Goal: Information Seeking & Learning: Learn about a topic

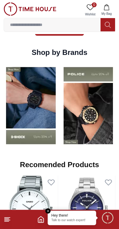
scroll to position [445, 0]
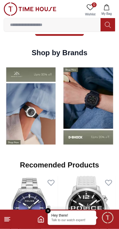
click at [17, 101] on img at bounding box center [31, 106] width 54 height 85
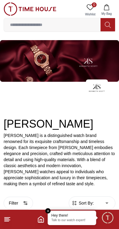
click at [20, 103] on div "[PERSON_NAME] [PERSON_NAME] is a distinguished watch brand renowned for its exq…" at bounding box center [59, 137] width 119 height 99
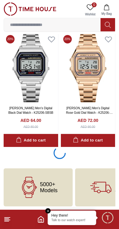
scroll to position [1236, 0]
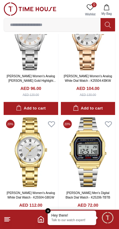
scroll to position [1035, 0]
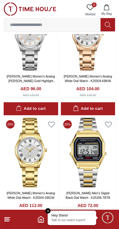
click at [39, 218] on icon "Home" at bounding box center [40, 219] width 7 height 7
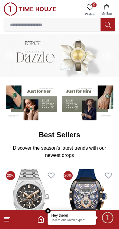
click at [46, 214] on footer at bounding box center [59, 219] width 119 height 19
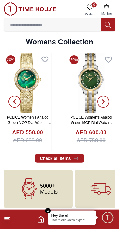
scroll to position [1314, 0]
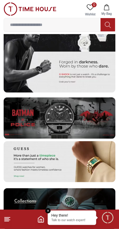
click at [18, 20] on input at bounding box center [52, 25] width 96 height 12
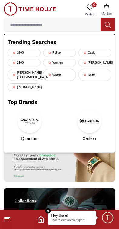
scroll to position [987, 0]
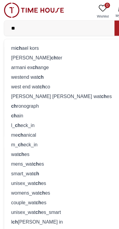
type input "*"
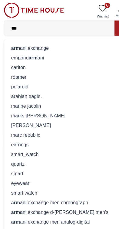
type input "***"
click at [19, 38] on div "arm ani exchange" at bounding box center [60, 42] width 104 height 8
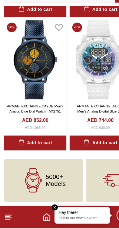
scroll to position [483, 0]
